Goal: Find specific page/section: Find specific page/section

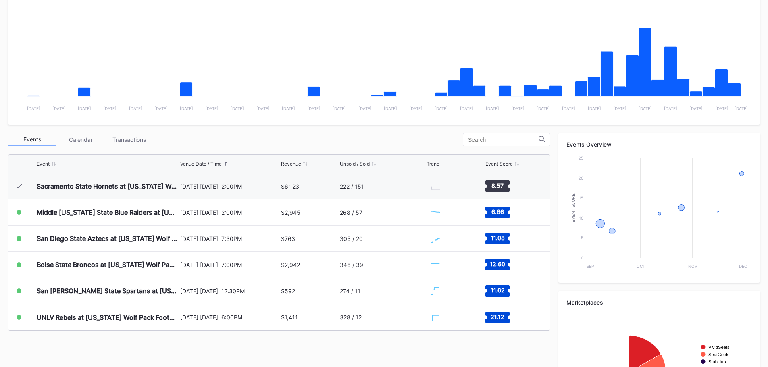
scroll to position [161, 0]
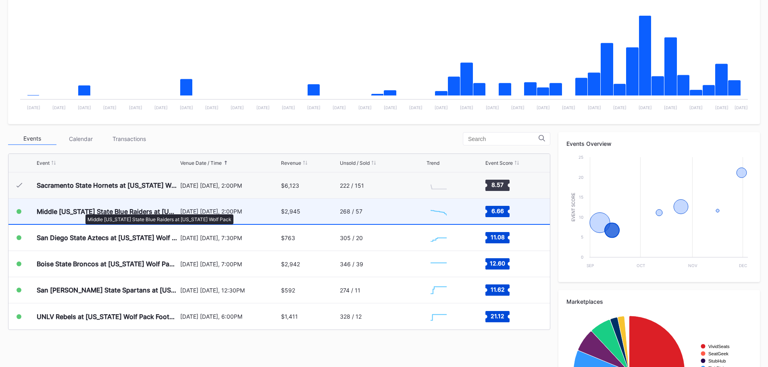
click at [81, 210] on div "Middle [US_STATE] State Blue Raiders at [US_STATE] Wolf Pack" at bounding box center [107, 212] width 141 height 8
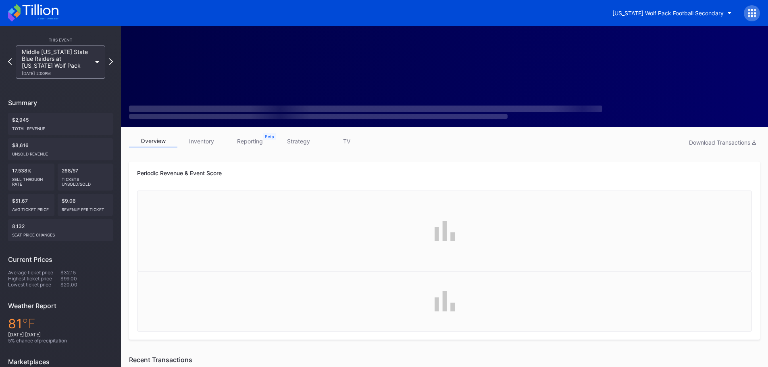
click at [211, 143] on link "inventory" at bounding box center [201, 141] width 48 height 12
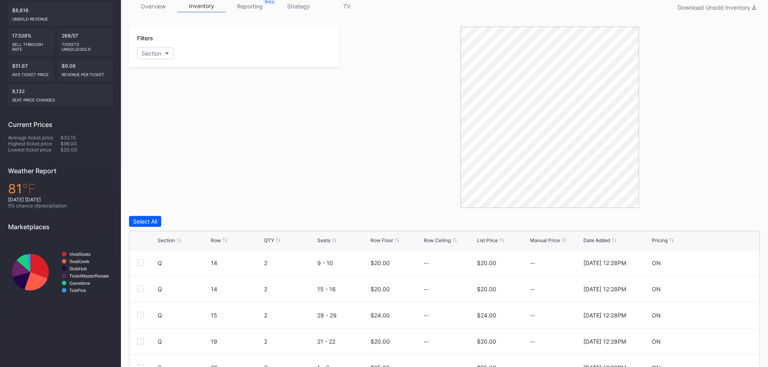
scroll to position [40, 0]
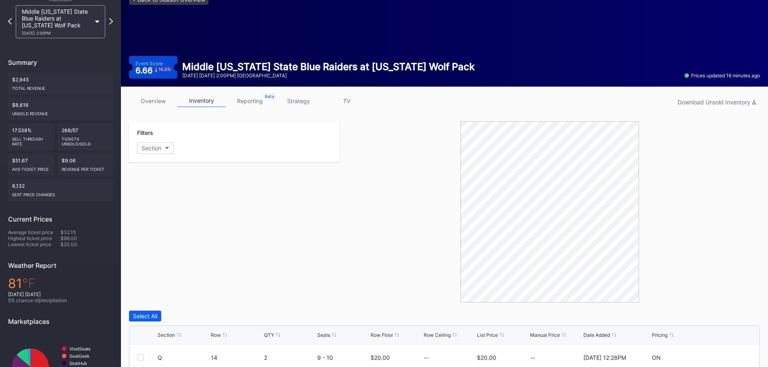
click at [156, 100] on link "overview" at bounding box center [153, 101] width 48 height 12
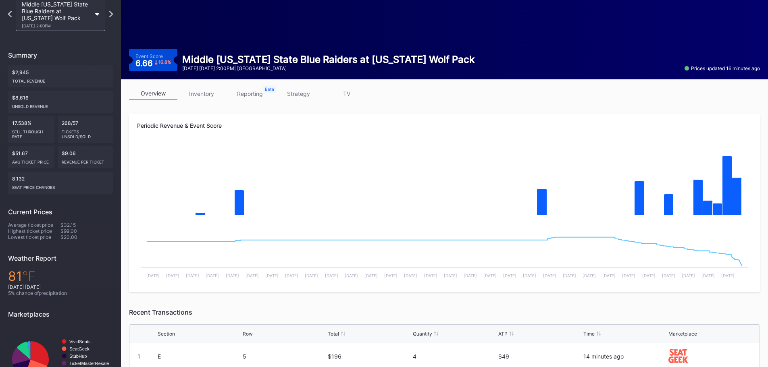
scroll to position [34, 0]
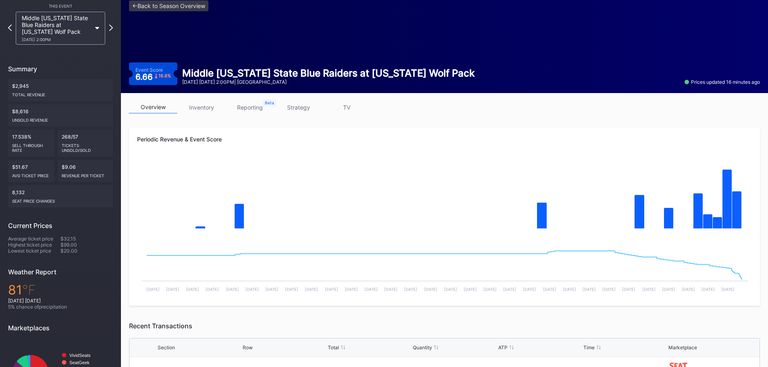
click at [212, 106] on link "inventory" at bounding box center [201, 107] width 48 height 12
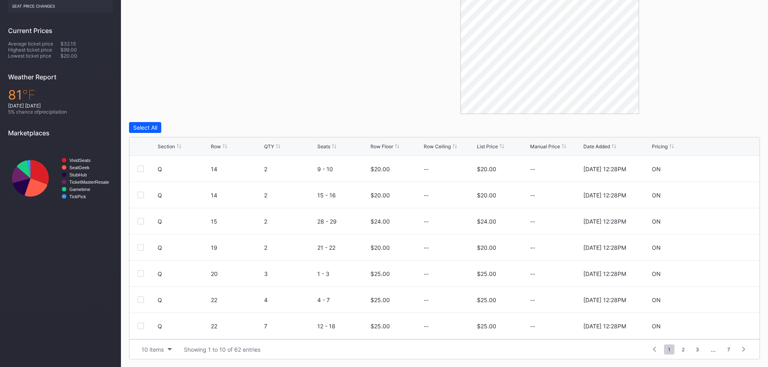
scroll to position [229, 0]
click at [478, 144] on div "List Price" at bounding box center [487, 146] width 21 height 6
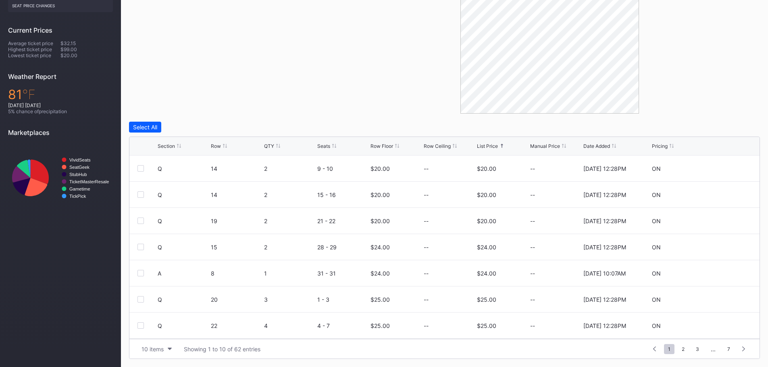
click at [478, 144] on div "List Price" at bounding box center [487, 146] width 21 height 6
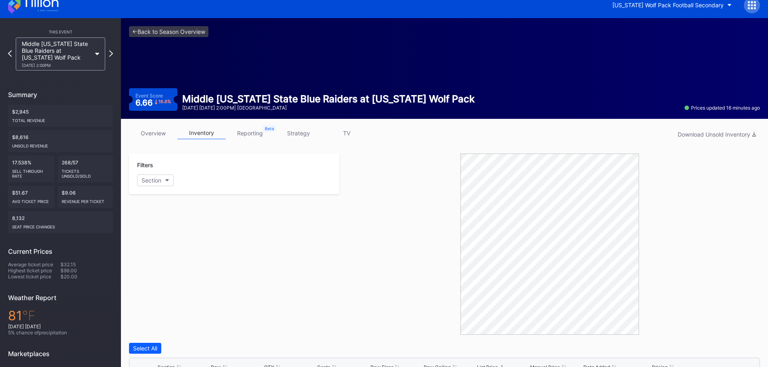
scroll to position [0, 0]
